Goal: Check status: Check status

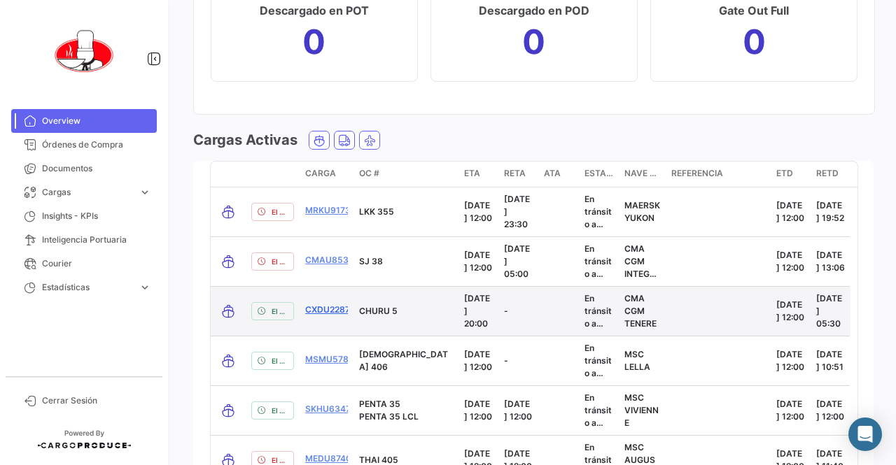
scroll to position [1934, 0]
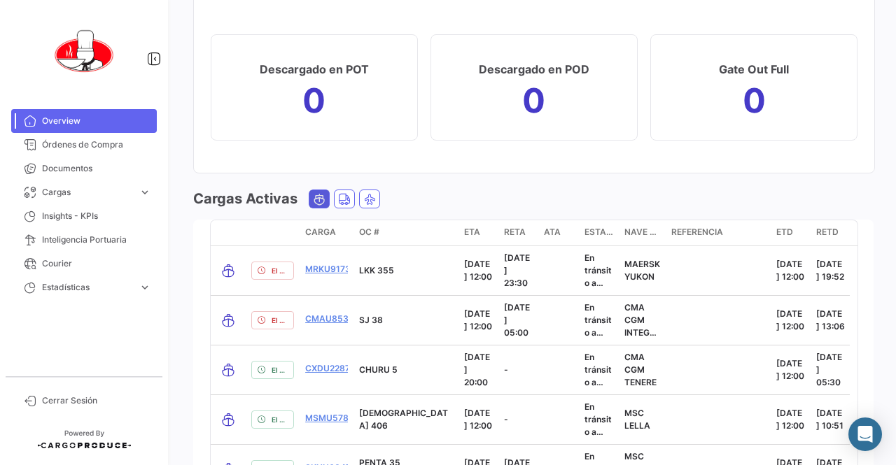
click at [326, 202] on span "Ocean" at bounding box center [319, 198] width 20 height 17
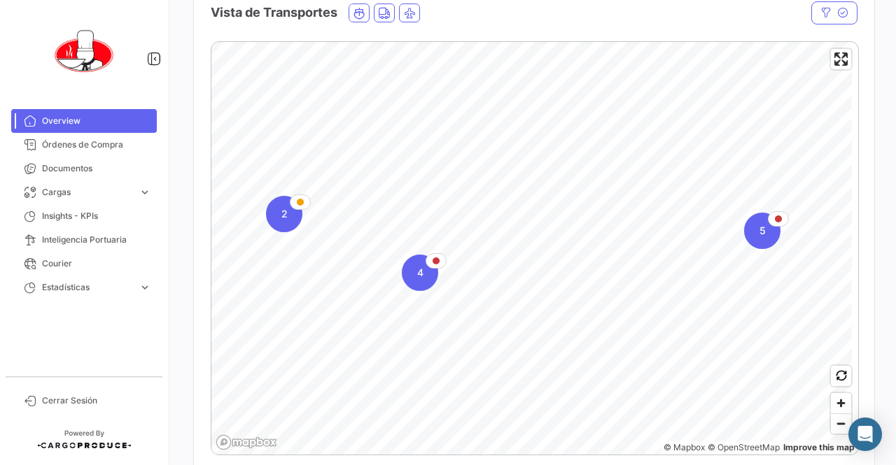
scroll to position [0, 0]
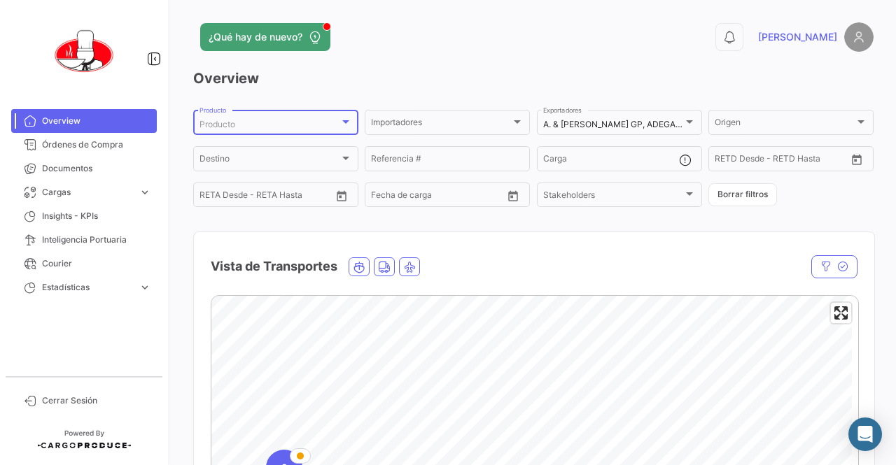
click at [273, 123] on div "Producto" at bounding box center [269, 125] width 140 height 10
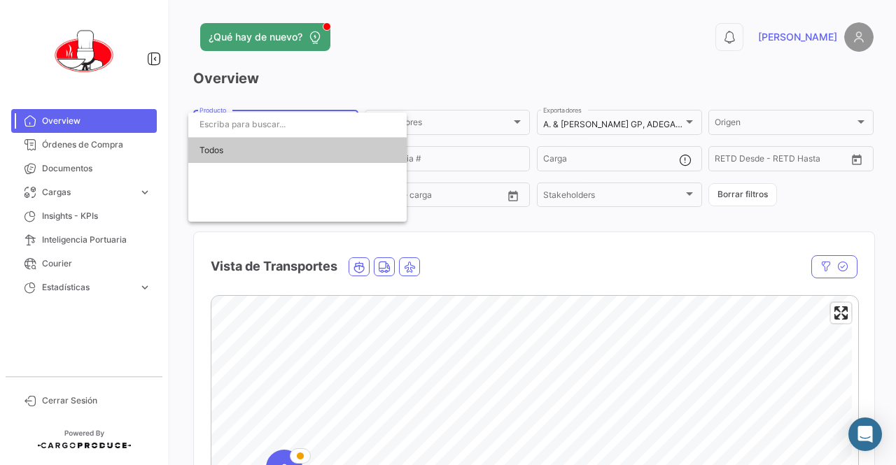
click at [273, 123] on input "dropdown search" at bounding box center [297, 124] width 218 height 25
click at [467, 13] on div at bounding box center [448, 232] width 896 height 465
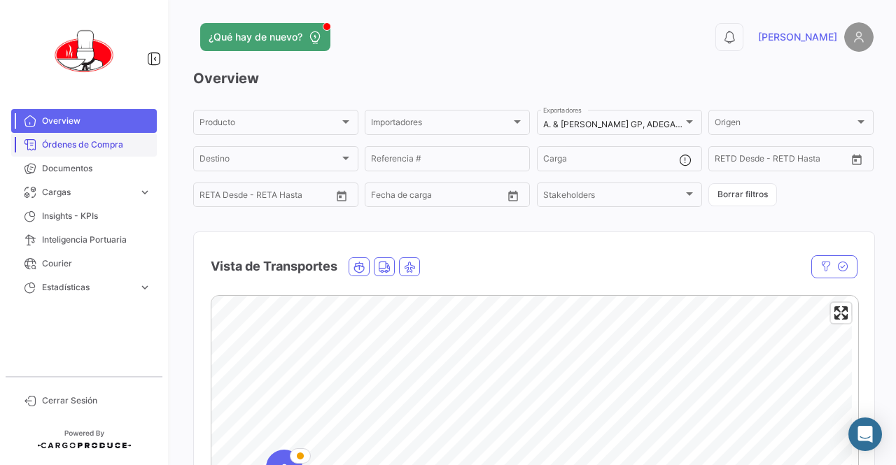
click at [104, 142] on span "Órdenes de Compra" at bounding box center [96, 145] width 109 height 13
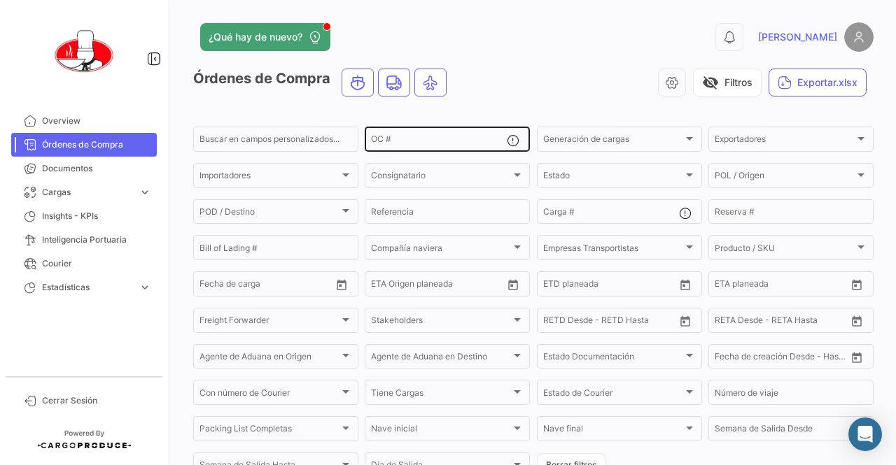
click at [418, 142] on input "OC #" at bounding box center [439, 141] width 136 height 10
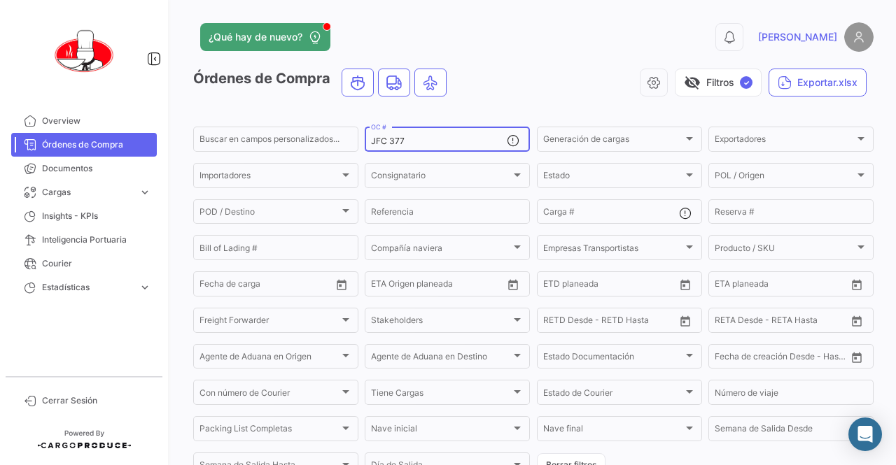
type input "JFC 377"
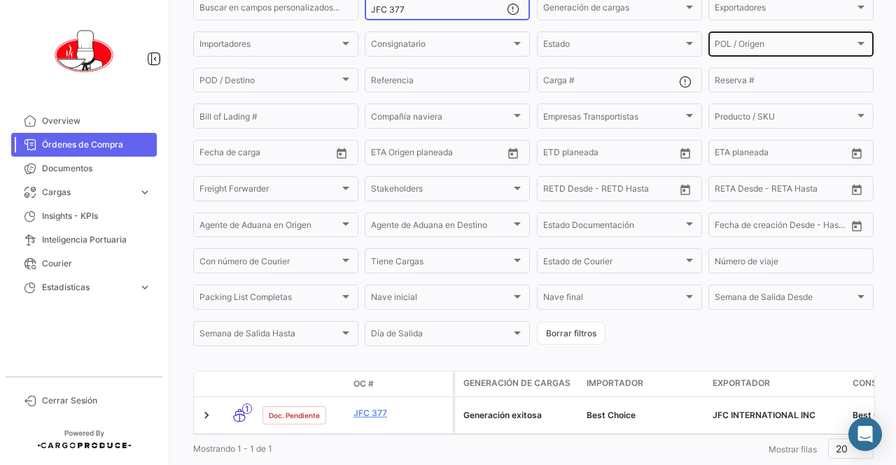
scroll to position [171, 0]
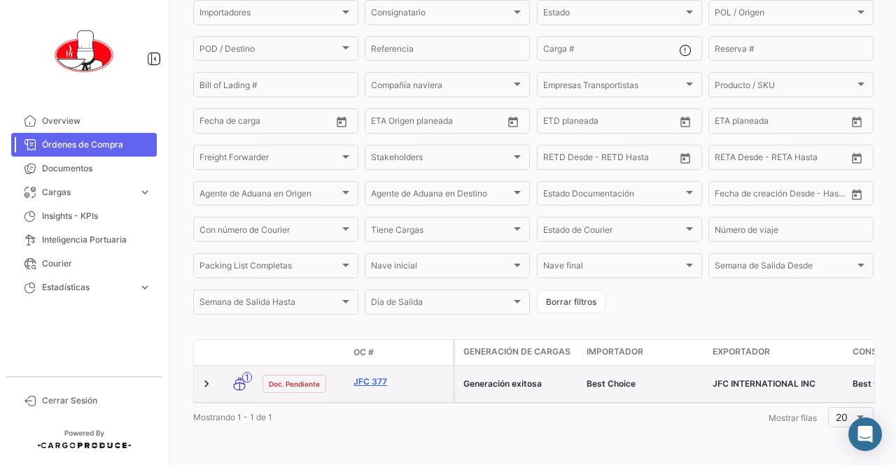
click at [380, 376] on link "JFC 377" at bounding box center [400, 382] width 94 height 13
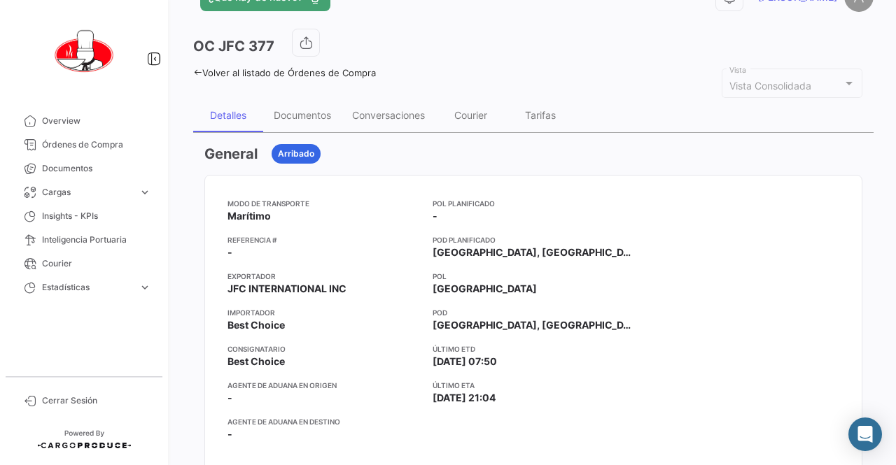
scroll to position [70, 0]
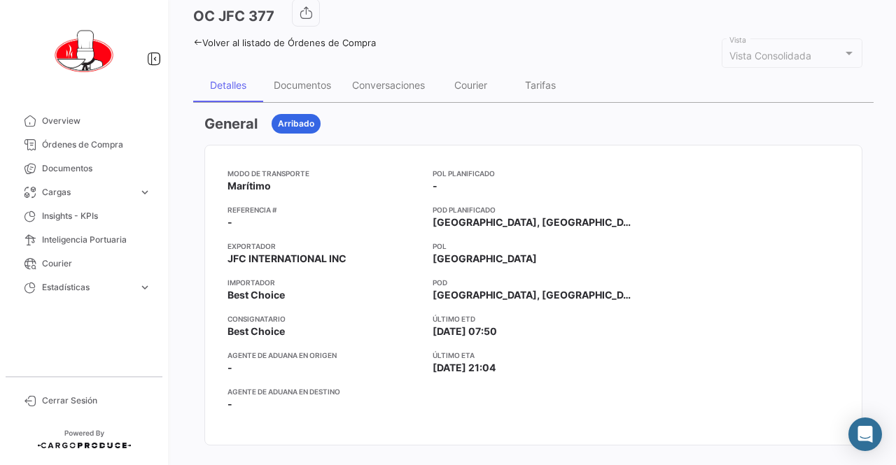
click at [526, 403] on div "POL Planificado - POD Planificado [GEOGRAPHIC_DATA], CO [PERSON_NAME] POD [GEOG…" at bounding box center [534, 295] width 202 height 255
click at [618, 288] on app-card-info-value "[GEOGRAPHIC_DATA], [GEOGRAPHIC_DATA]" at bounding box center [534, 295] width 202 height 14
click at [489, 277] on app-card-info-title "POD" at bounding box center [534, 282] width 202 height 11
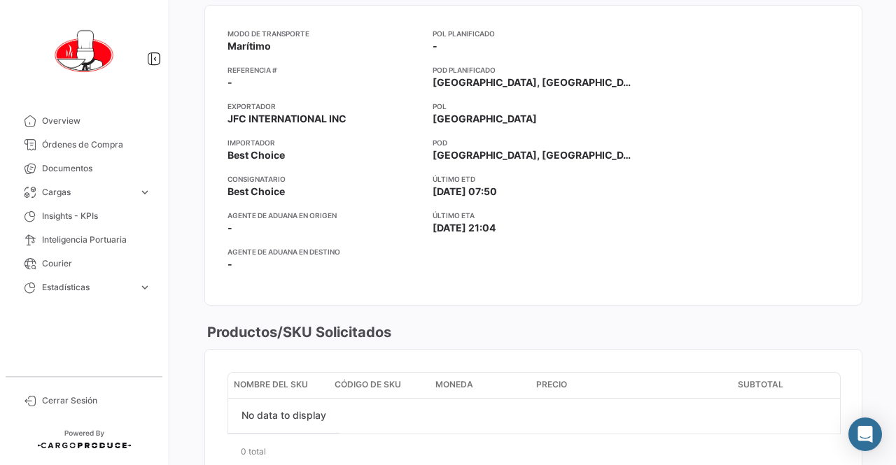
scroll to position [140, 0]
